Goal: Task Accomplishment & Management: Manage account settings

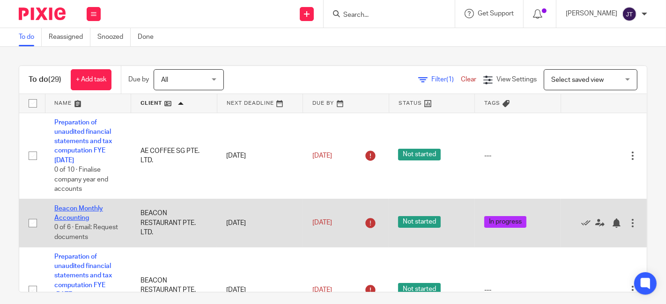
click at [81, 207] on link "Beacon Monthly Accounting" at bounding box center [78, 213] width 49 height 16
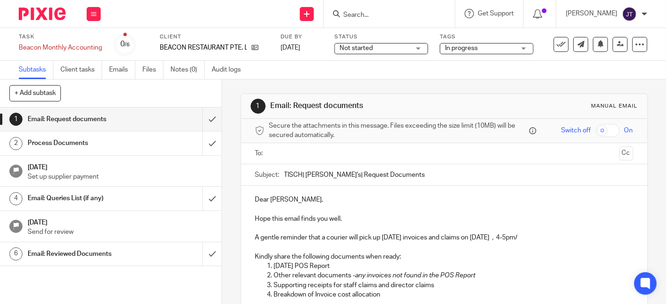
click at [490, 46] on span "In progress" at bounding box center [480, 49] width 70 height 10
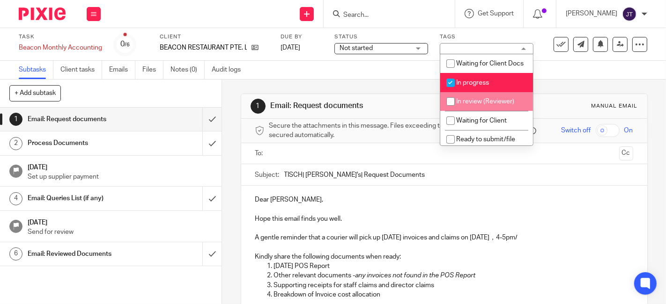
click at [448, 110] on input "checkbox" at bounding box center [450, 102] width 18 height 18
checkbox input "true"
click at [449, 90] on input "checkbox" at bounding box center [450, 83] width 18 height 18
checkbox input "false"
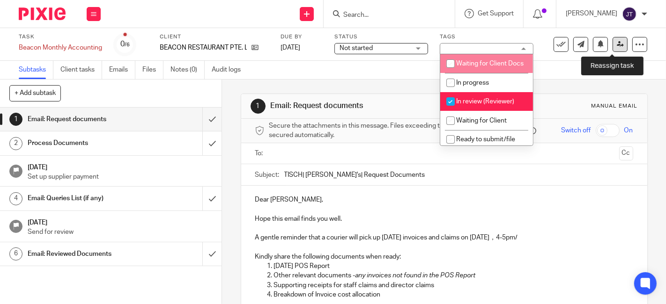
click at [612, 42] on link at bounding box center [619, 44] width 15 height 15
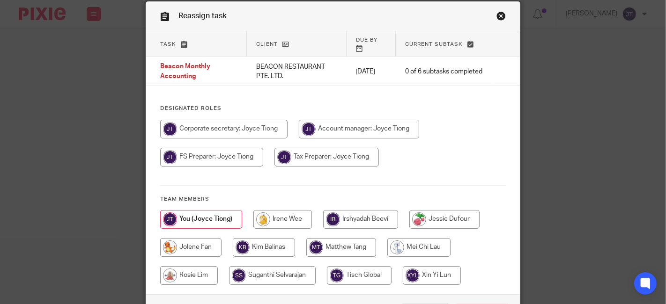
scroll to position [52, 0]
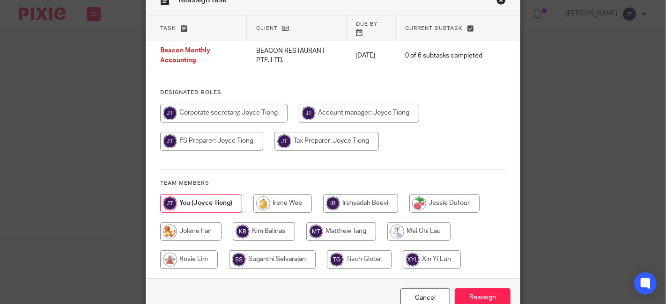
click at [274, 198] on input "radio" at bounding box center [282, 203] width 59 height 19
radio input "true"
click at [475, 288] on input "Reassign" at bounding box center [482, 298] width 56 height 20
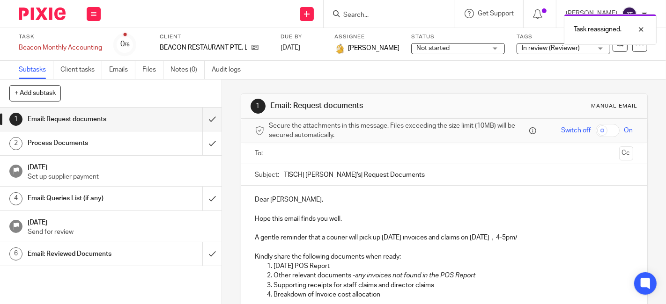
click at [44, 19] on img at bounding box center [42, 13] width 47 height 13
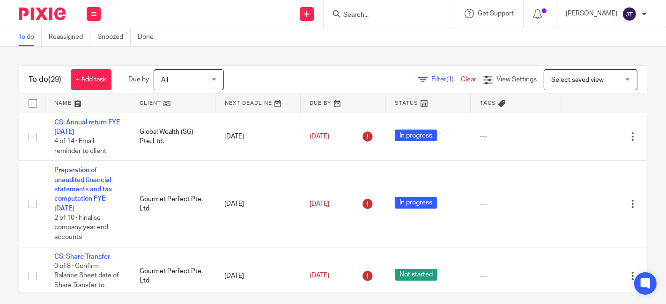
click at [147, 101] on link at bounding box center [172, 103] width 85 height 19
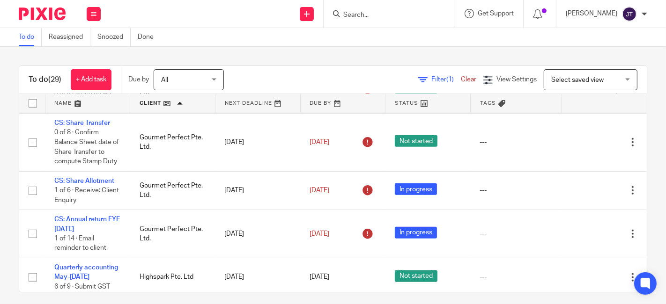
scroll to position [728, 0]
